Goal: Task Accomplishment & Management: Complete application form

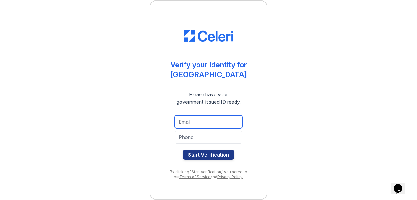
click at [207, 120] on input "email" at bounding box center [209, 121] width 68 height 13
type input "pier_angeli@yahoo.com"
type input "2025775659"
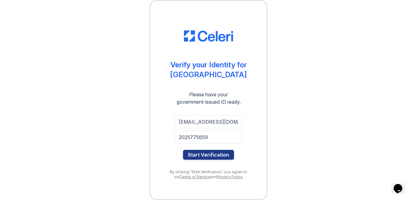
click at [257, 139] on div "Verify your Identity for Ruby Square Please have your government-issued ID read…" at bounding box center [209, 100] width 118 height 200
click at [209, 157] on button "Start Verification" at bounding box center [208, 155] width 51 height 10
